Goal: Information Seeking & Learning: Learn about a topic

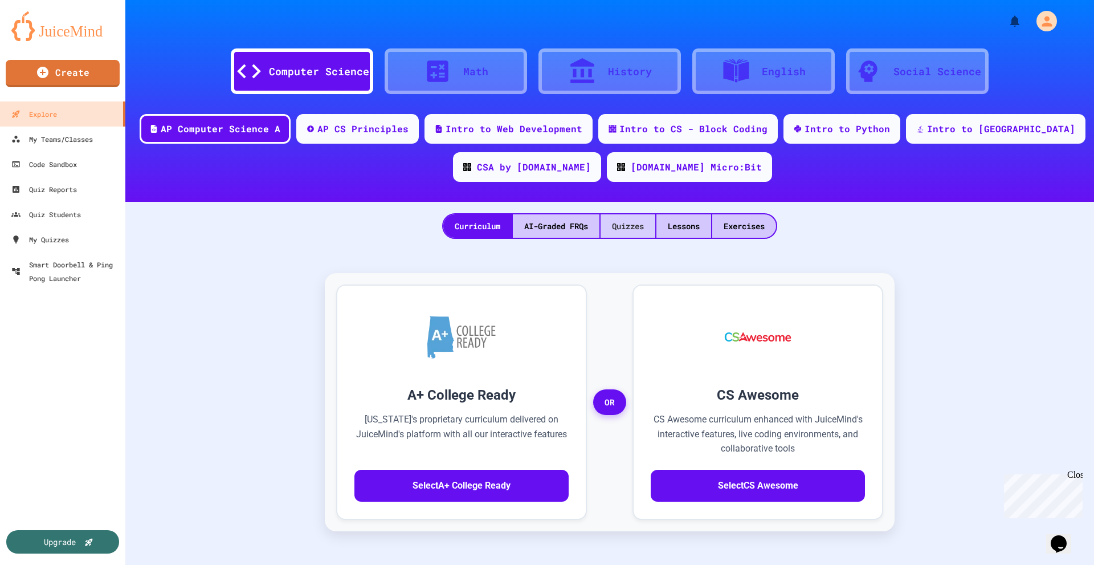
click at [628, 226] on div "Quizzes" at bounding box center [628, 225] width 55 height 23
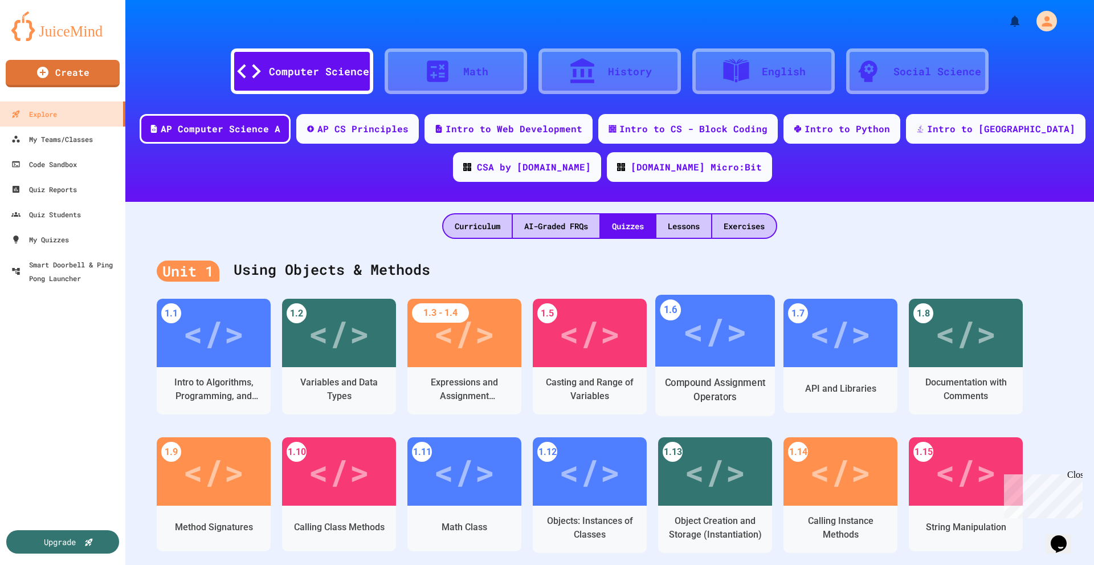
click at [710, 349] on div "</>" at bounding box center [715, 331] width 64 height 54
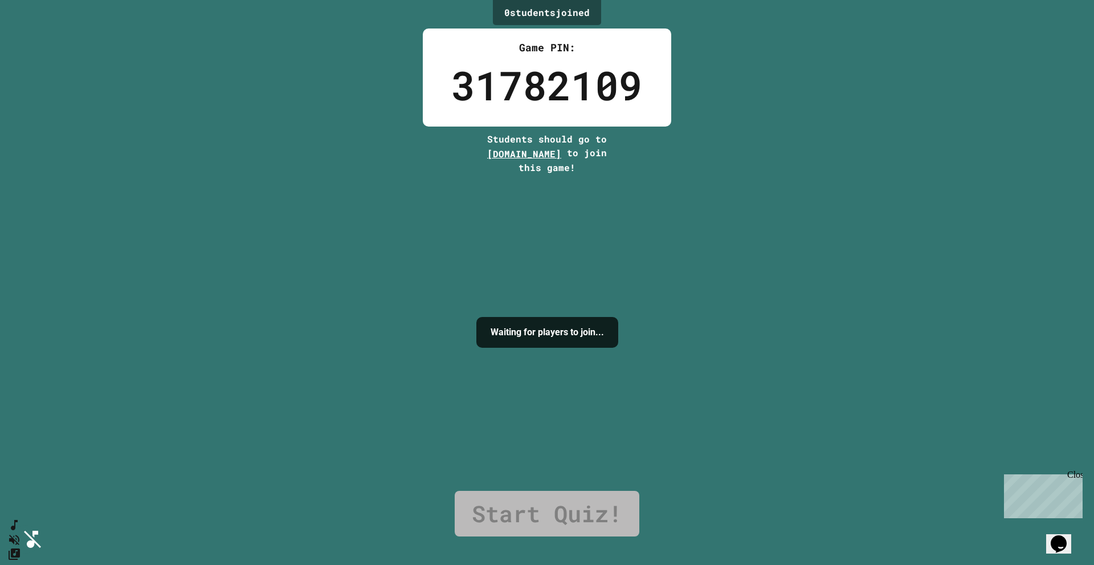
click at [1077, 473] on div "Close" at bounding box center [1074, 477] width 14 height 14
click at [830, 211] on div "0 student s joined Game PIN: 31782109 Students should go to [DOMAIN_NAME] to jo…" at bounding box center [547, 282] width 1094 height 565
